Goal: Task Accomplishment & Management: Manage account settings

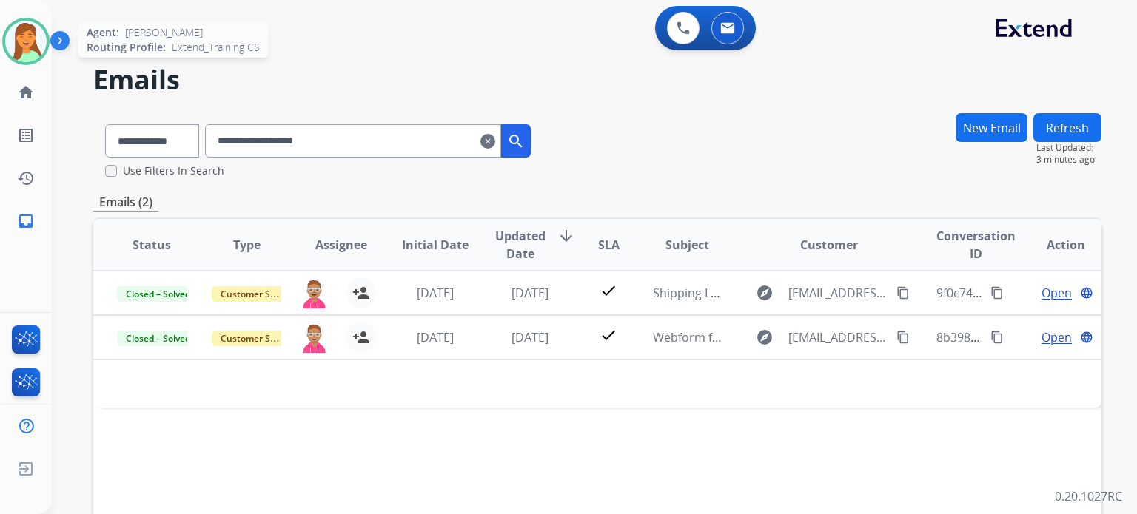
click at [21, 44] on img at bounding box center [25, 41] width 41 height 41
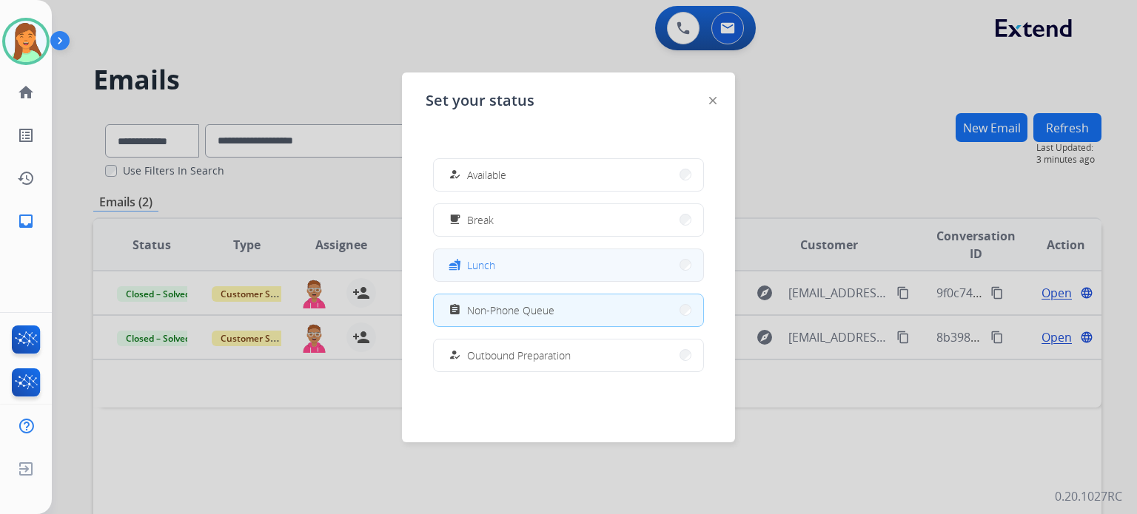
click at [517, 263] on button "fastfood Lunch" at bounding box center [568, 265] width 269 height 32
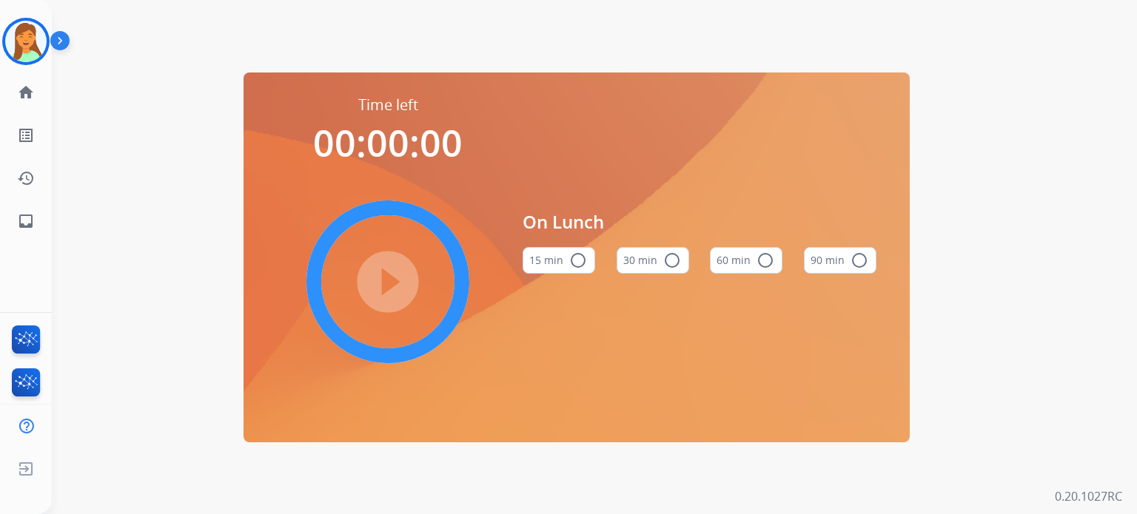
drag, startPoint x: 661, startPoint y: 261, endPoint x: 661, endPoint y: 272, distance: 11.1
click at [661, 270] on button "30 min radio_button_unchecked" at bounding box center [653, 260] width 73 height 27
click at [397, 273] on mat-icon "play_circle_filled" at bounding box center [388, 282] width 18 height 18
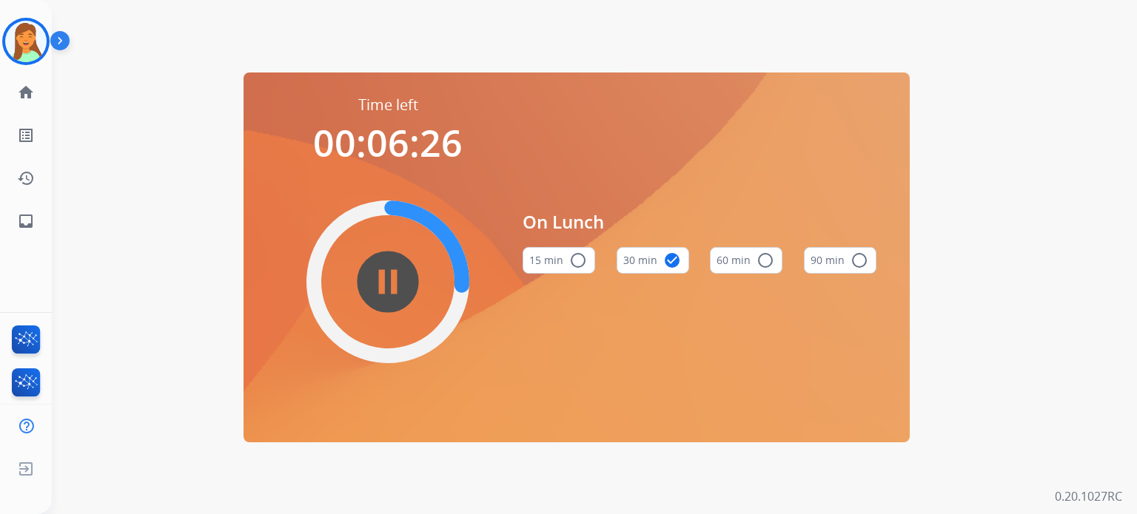
click at [826, 123] on div "On Lunch 15 min radio_button_unchecked 30 min check_circle 60 min radio_button_…" at bounding box center [700, 248] width 354 height 306
click at [570, 483] on div "Time left 00:03:36 pause_circle_filled On Lunch 15 min radio_button_unchecked 3…" at bounding box center [577, 257] width 1050 height 514
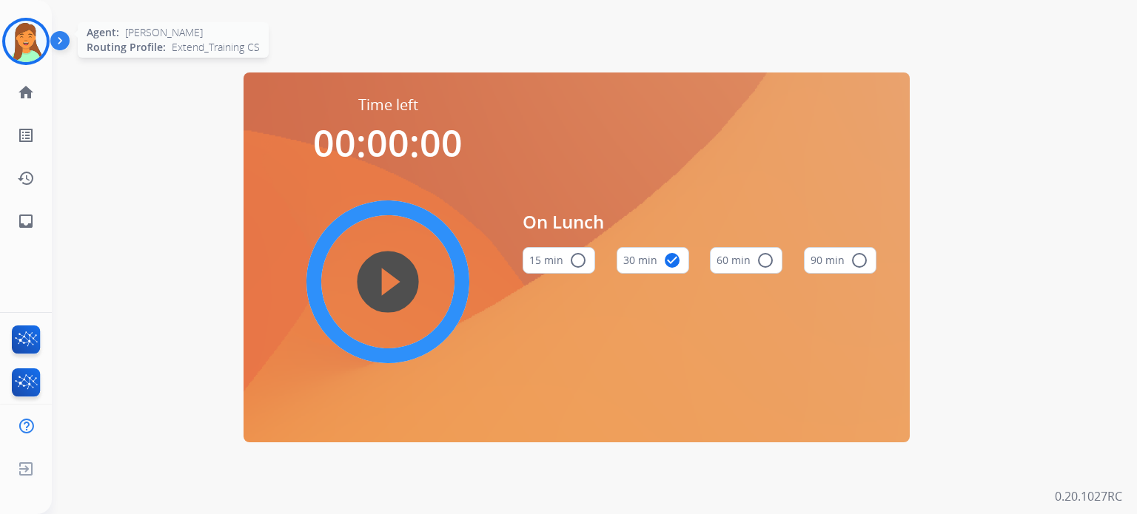
click at [30, 40] on img at bounding box center [25, 41] width 41 height 41
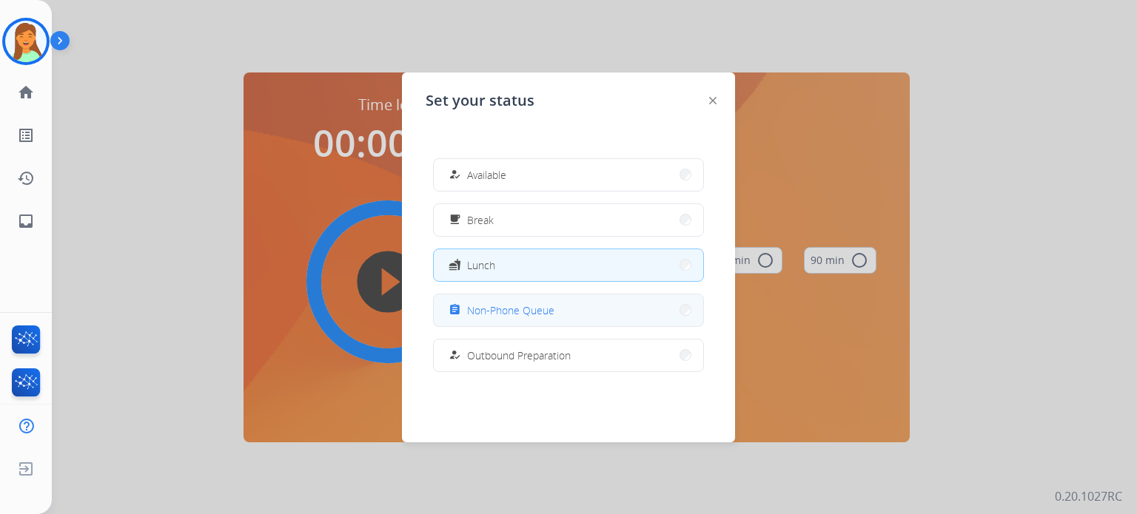
click at [503, 310] on span "Non-Phone Queue" at bounding box center [510, 311] width 87 height 16
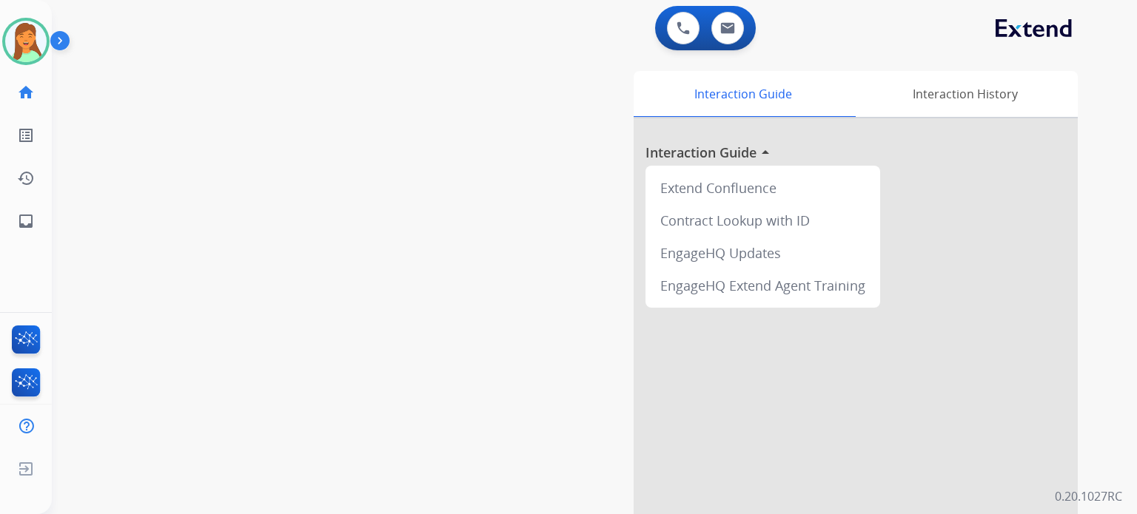
click at [680, 378] on div at bounding box center [856, 394] width 444 height 552
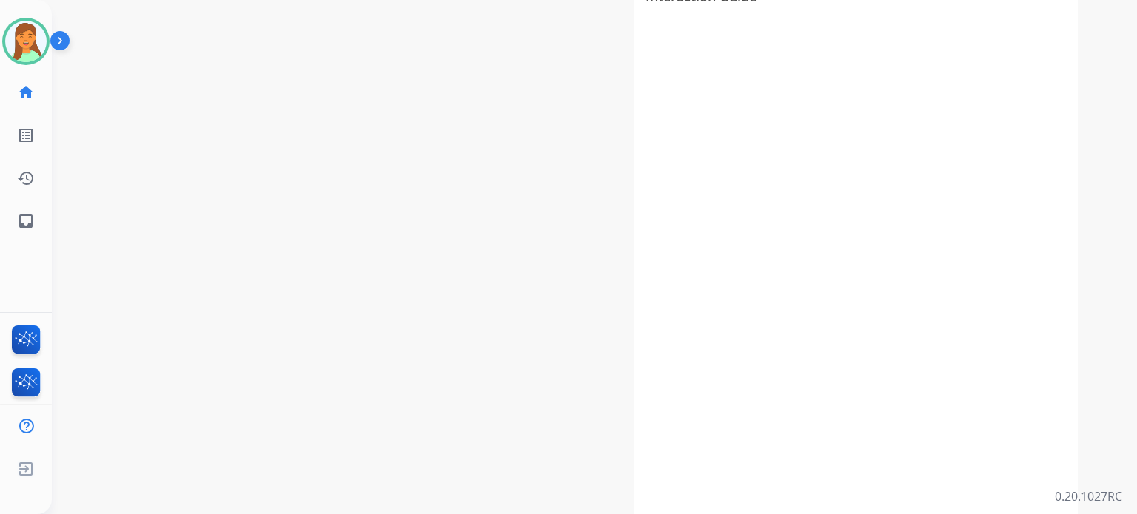
scroll to position [57, 0]
